Goal: Task Accomplishment & Management: Manage account settings

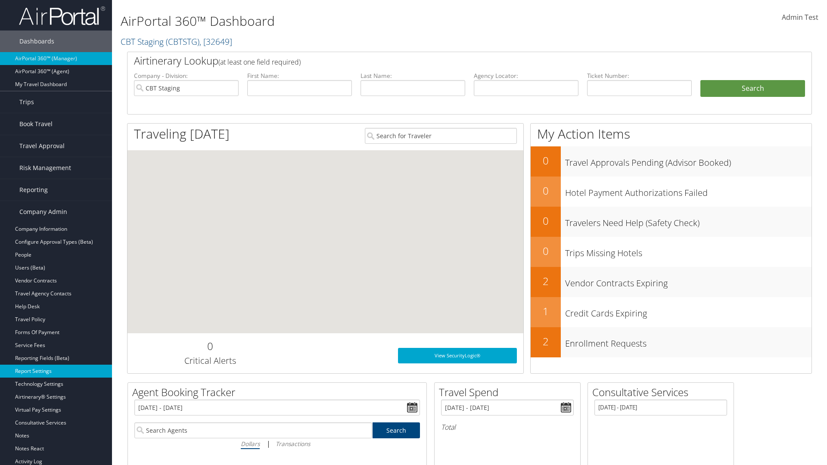
click at [56, 371] on link "Report Settings" at bounding box center [56, 371] width 112 height 13
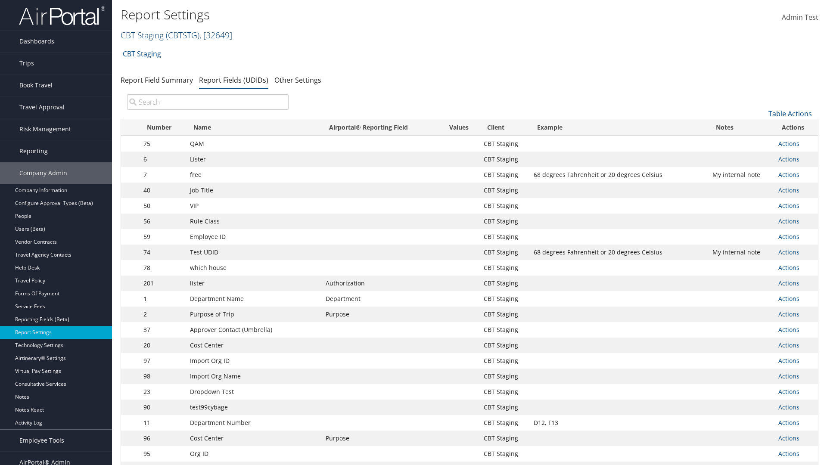
click at [142, 35] on link "CBT Staging ( CBTSTG ) , [ 32649 ]" at bounding box center [177, 35] width 112 height 12
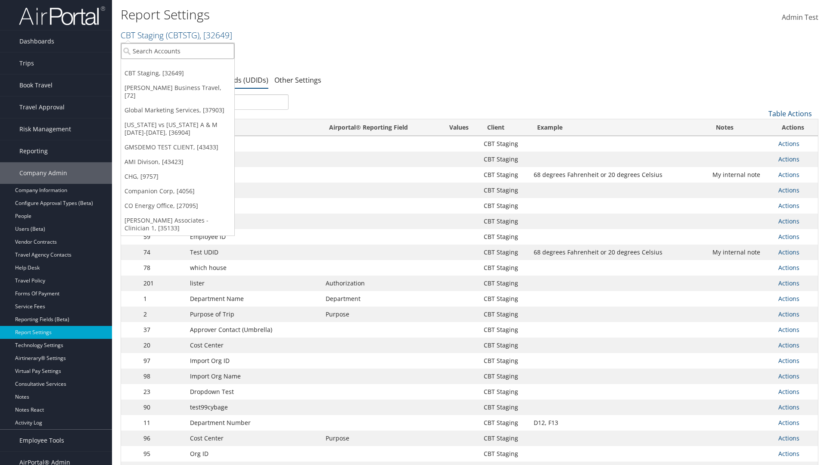
click at [178, 51] on input "search" at bounding box center [177, 51] width 113 height 16
type input "CBTSTG"
click at [178, 67] on div "CBT Staging (CBTSTG), [32649]" at bounding box center [177, 67] width 123 height 8
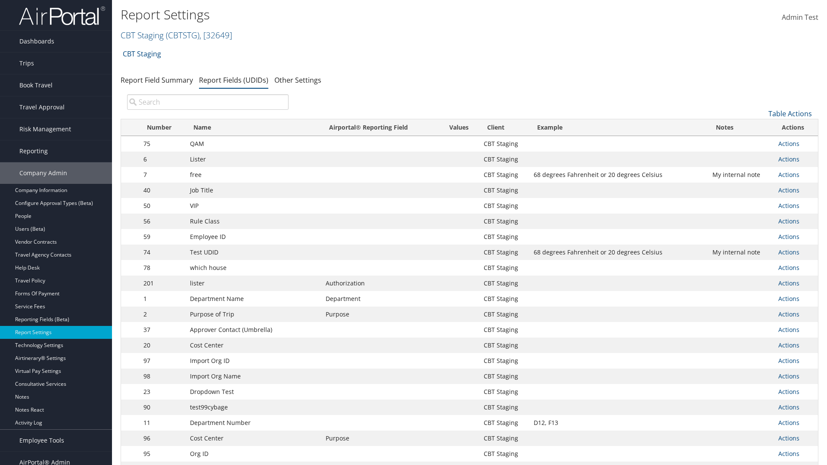
click at [208, 102] on input "search" at bounding box center [208, 102] width 162 height 16
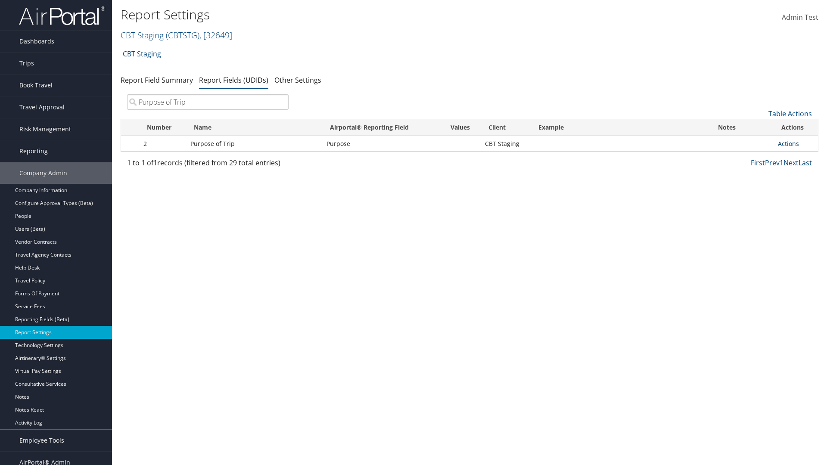
type input "Purpose of Trip"
click at [789, 143] on link "Actions" at bounding box center [788, 144] width 21 height 8
click at [755, 186] on link "Edit" at bounding box center [754, 186] width 85 height 15
select select "20"
select select "both"
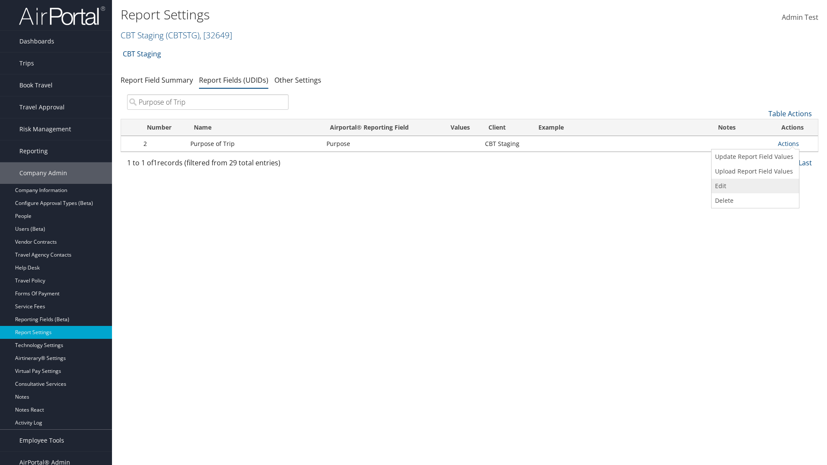
select select "trip"
